Goal: Task Accomplishment & Management: Use online tool/utility

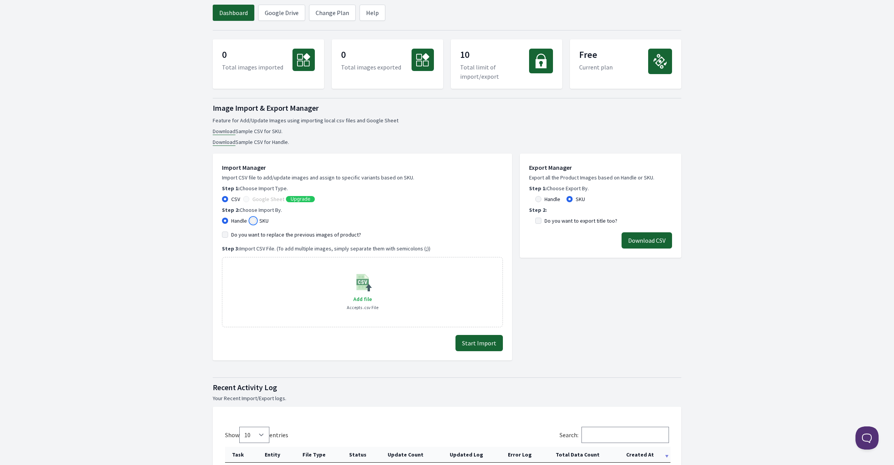
click at [253, 222] on input "SKU" at bounding box center [253, 220] width 6 height 6
radio input "true"
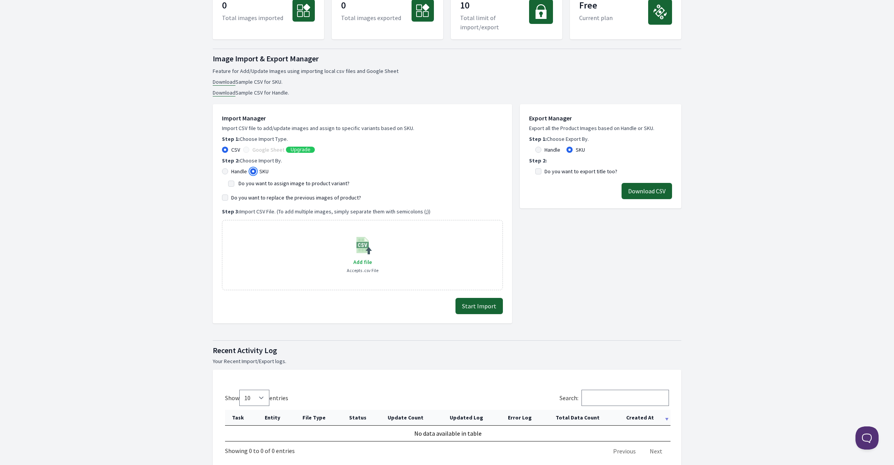
scroll to position [19, 0]
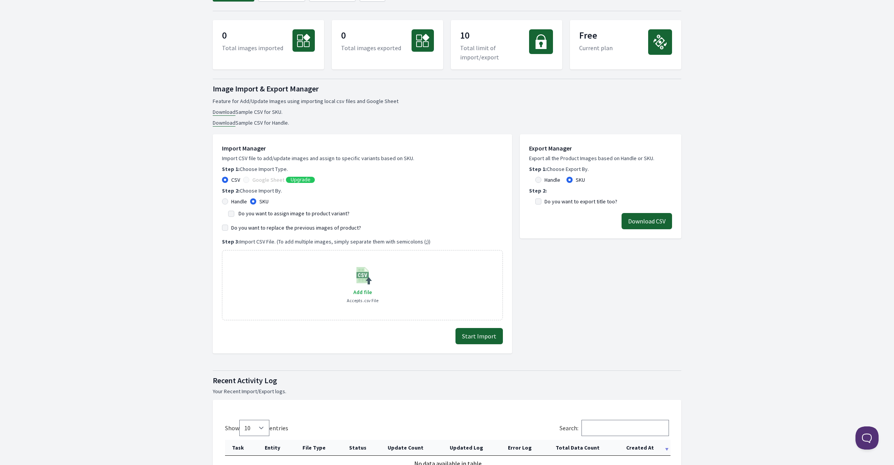
click at [223, 112] on link "Download" at bounding box center [224, 111] width 23 height 7
click at [360, 292] on span "Add file" at bounding box center [363, 291] width 19 height 7
click at [372, 287] on input "Add file" at bounding box center [372, 287] width 0 height 0
type input "C:\fakepath\[PERSON_NAME]-imageurls - Tabellenblatt2.csv"
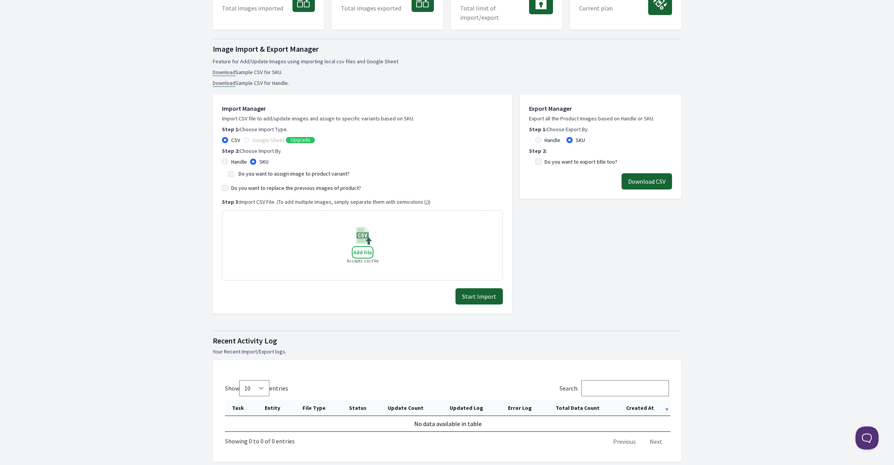
scroll to position [27, 0]
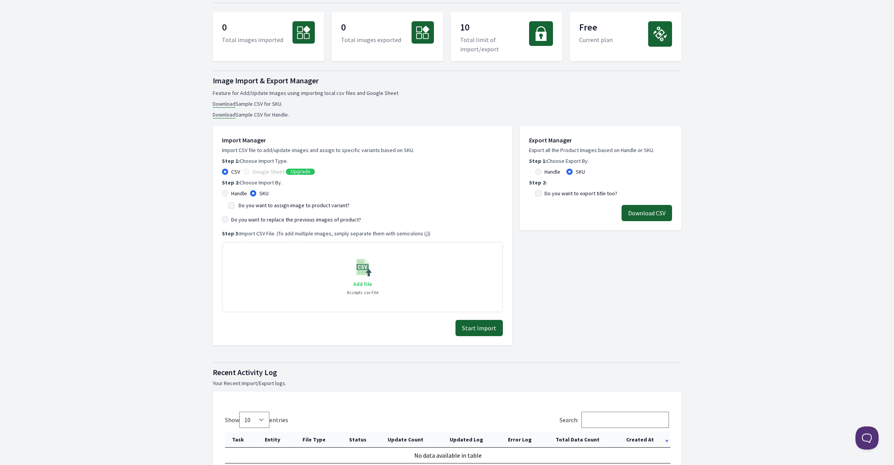
click at [369, 280] on label "Add file" at bounding box center [363, 283] width 19 height 9
click at [372, 279] on input "Add file" at bounding box center [372, 279] width 0 height 0
click at [491, 331] on button "Start Import" at bounding box center [479, 328] width 47 height 16
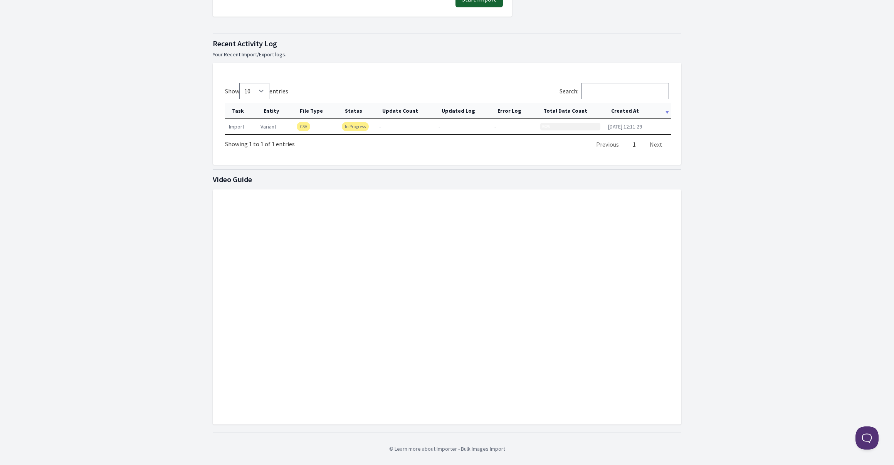
scroll to position [293, 0]
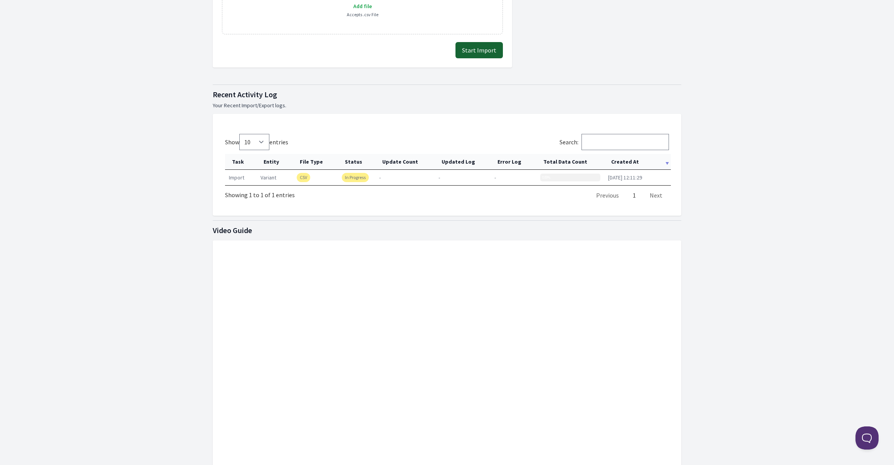
click at [558, 175] on div "0.00%" at bounding box center [571, 177] width 60 height 8
click at [535, 190] on div "Show 10 25 50 100 entries Search: Task Entity File Type Status Update Count Upd…" at bounding box center [447, 168] width 444 height 69
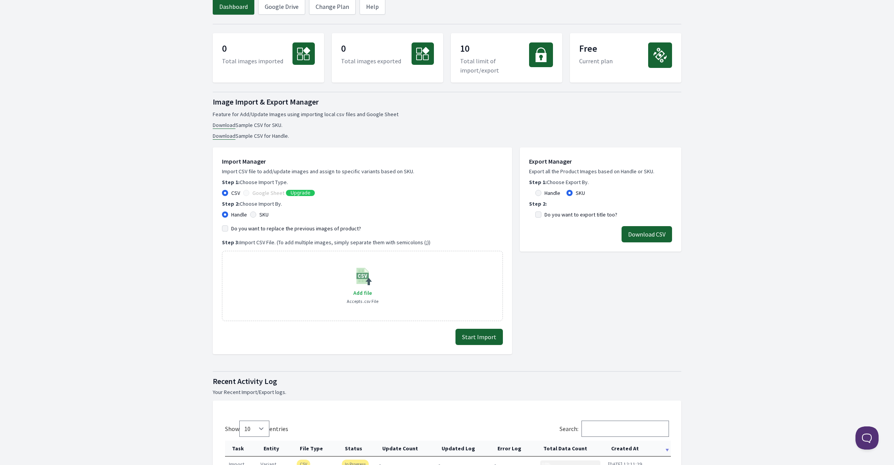
scroll to position [0, 0]
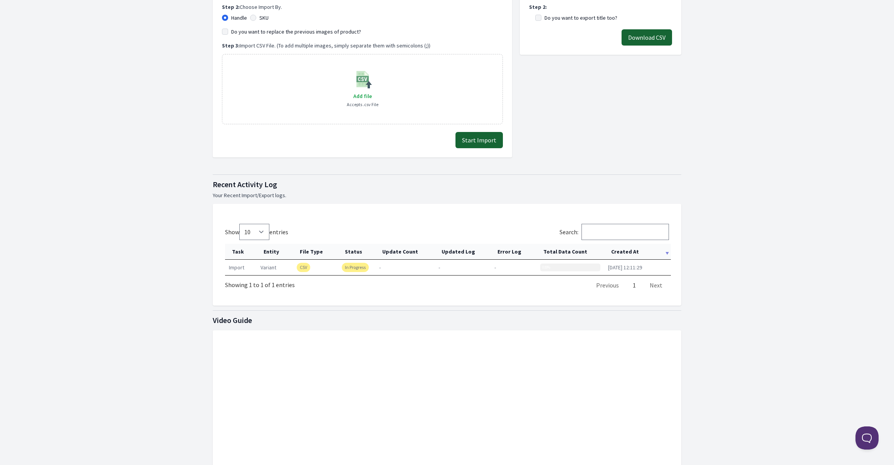
click at [236, 268] on td "import" at bounding box center [241, 266] width 32 height 15
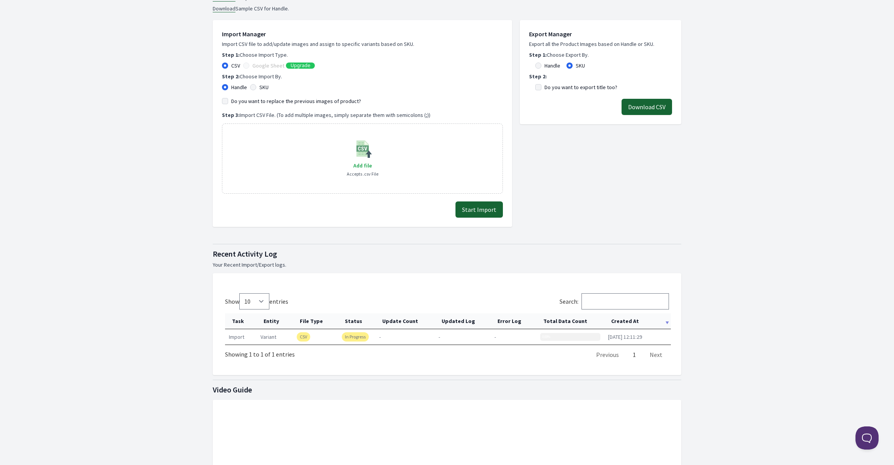
scroll to position [35, 0]
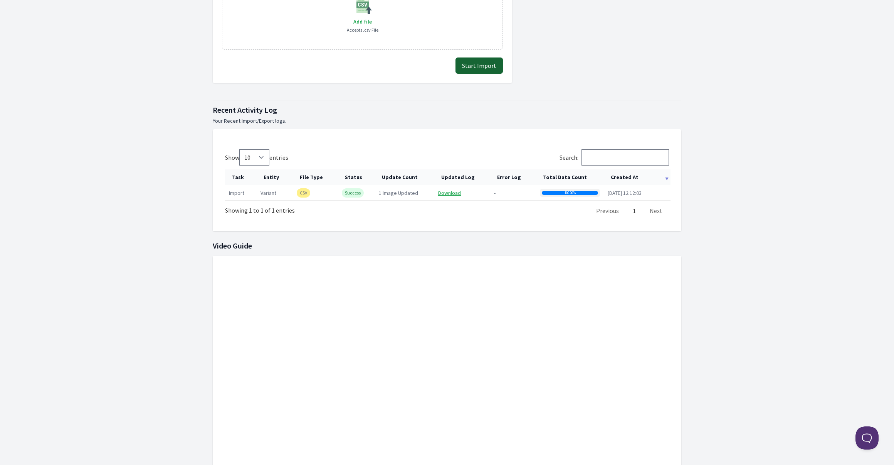
scroll to position [288, 0]
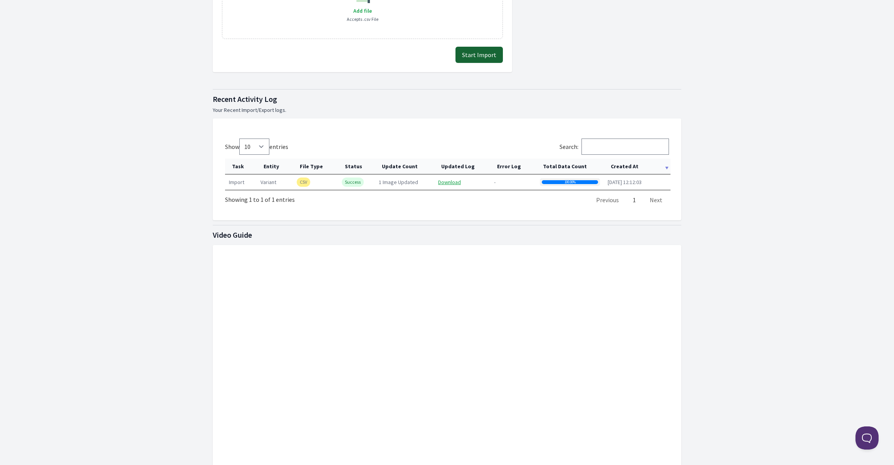
click at [662, 168] on th "Created At" at bounding box center [637, 166] width 67 height 16
click at [453, 182] on link "Download" at bounding box center [449, 181] width 23 height 7
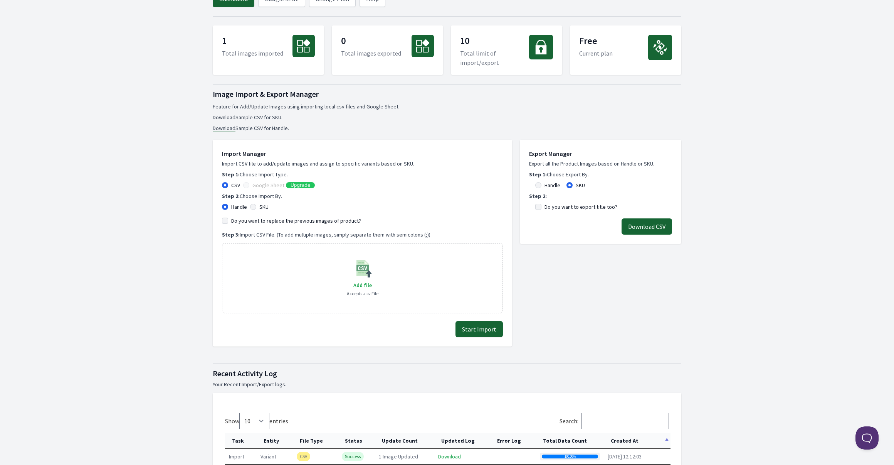
scroll to position [0, 0]
